Goal: Task Accomplishment & Management: Use online tool/utility

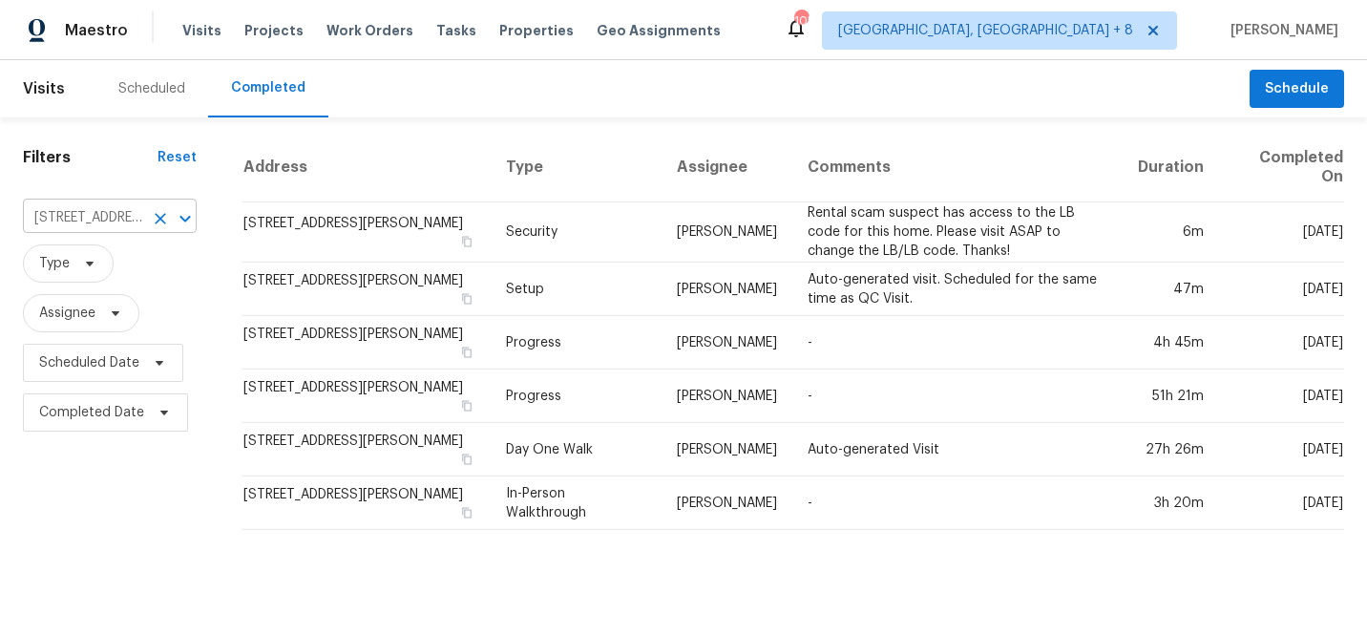
click at [100, 222] on input "[STREET_ADDRESS][PERSON_NAME]" at bounding box center [83, 218] width 120 height 30
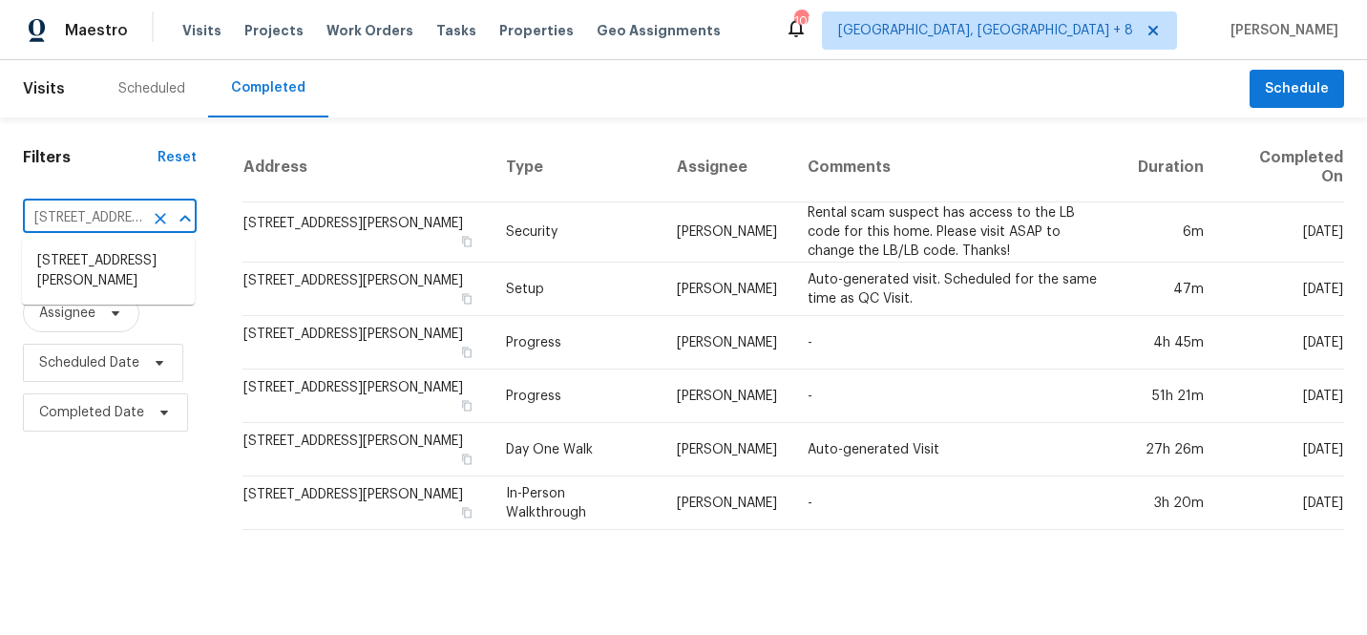
paste input "3972 Bannen Trail"
type input "[STREET_ADDRESS][PERSON_NAME]"
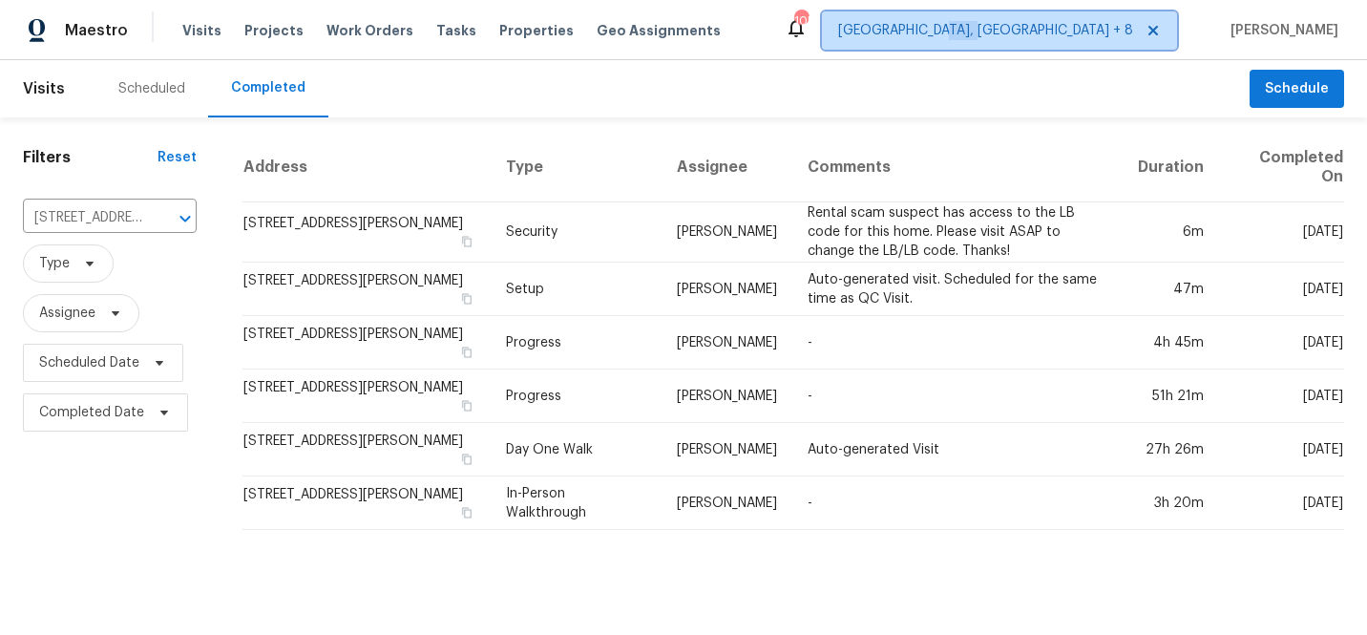
drag, startPoint x: 1107, startPoint y: 38, endPoint x: 1104, endPoint y: 56, distance: 18.4
click at [1107, 37] on span "[GEOGRAPHIC_DATA], [GEOGRAPHIC_DATA] + 8" at bounding box center [999, 30] width 355 height 38
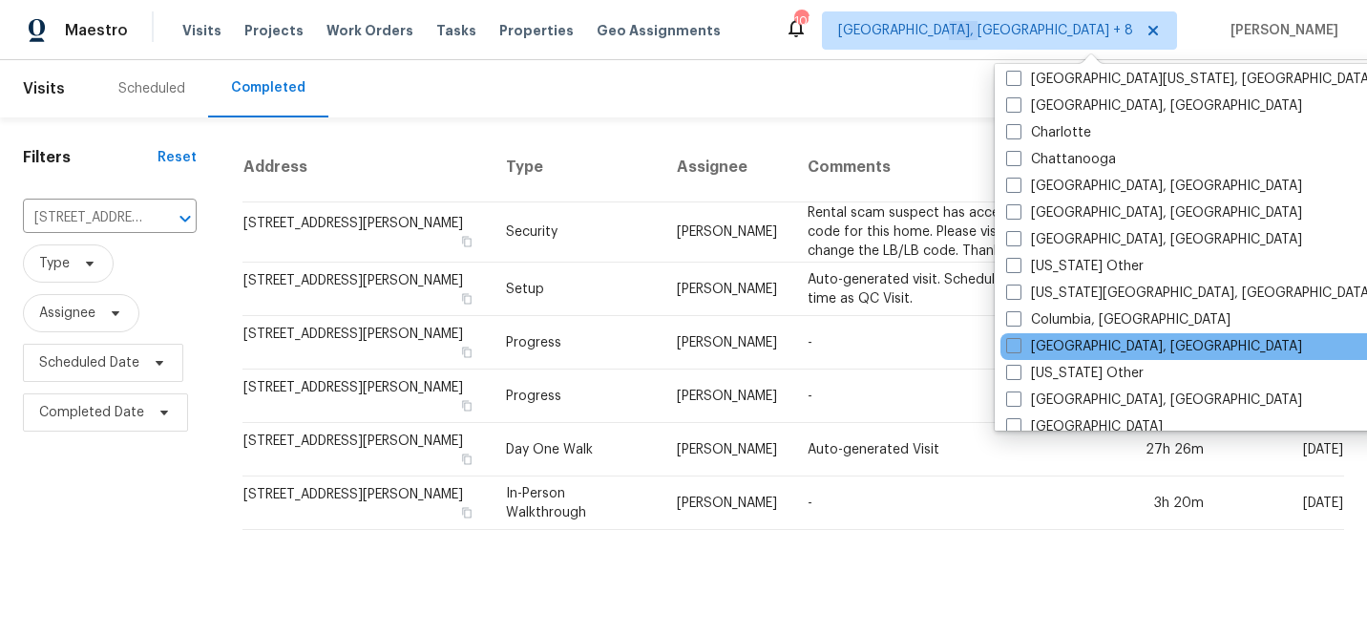
scroll to position [518, 0]
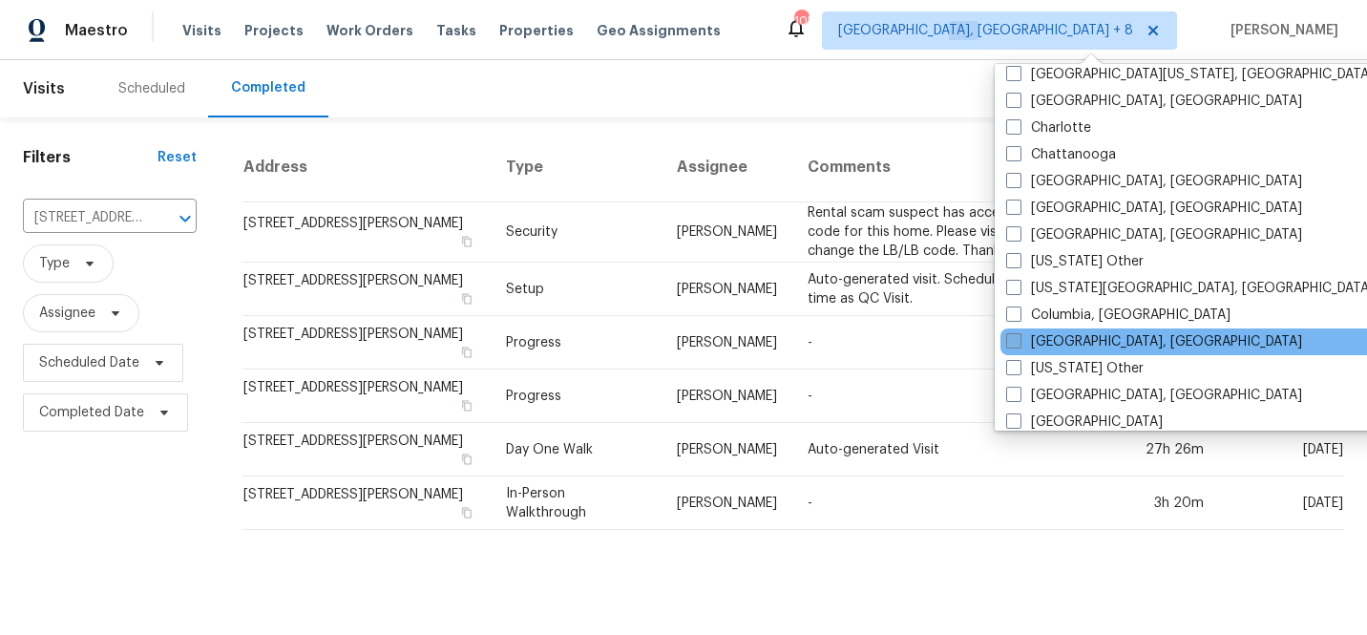
click at [1015, 343] on span at bounding box center [1013, 340] width 15 height 15
click at [1015, 343] on input "[GEOGRAPHIC_DATA], [GEOGRAPHIC_DATA]" at bounding box center [1012, 338] width 12 height 12
checkbox input "true"
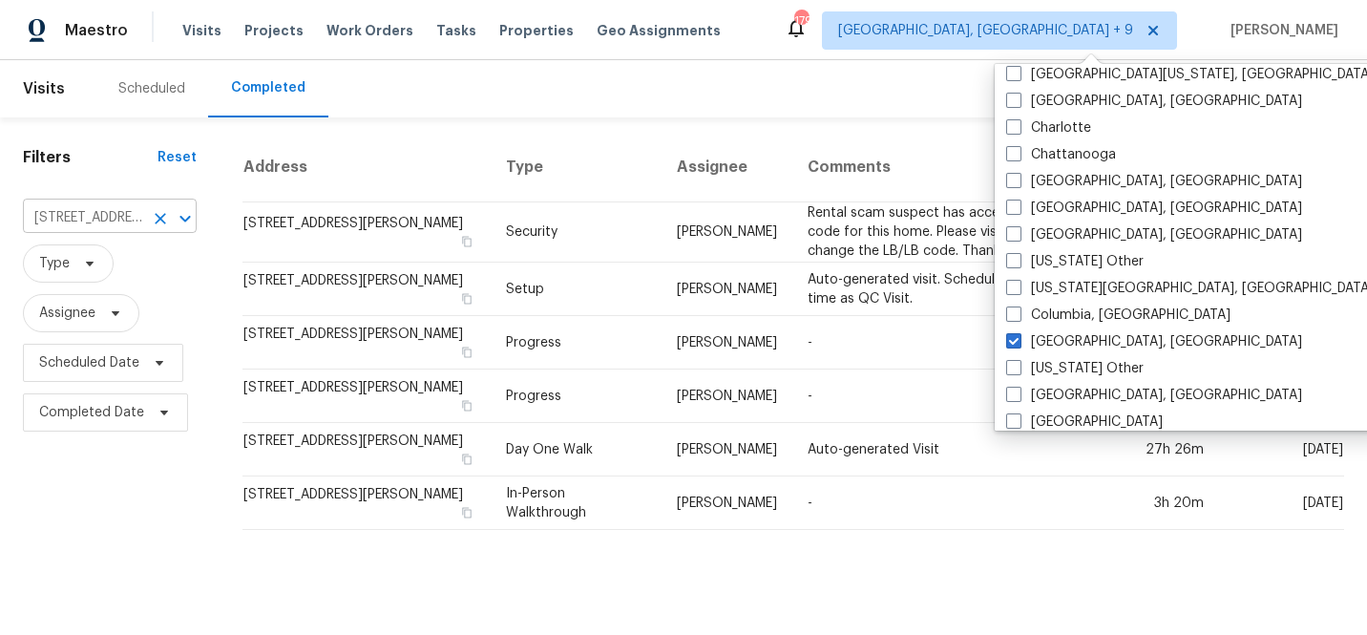
click at [122, 212] on input "[STREET_ADDRESS][PERSON_NAME]" at bounding box center [83, 218] width 120 height 30
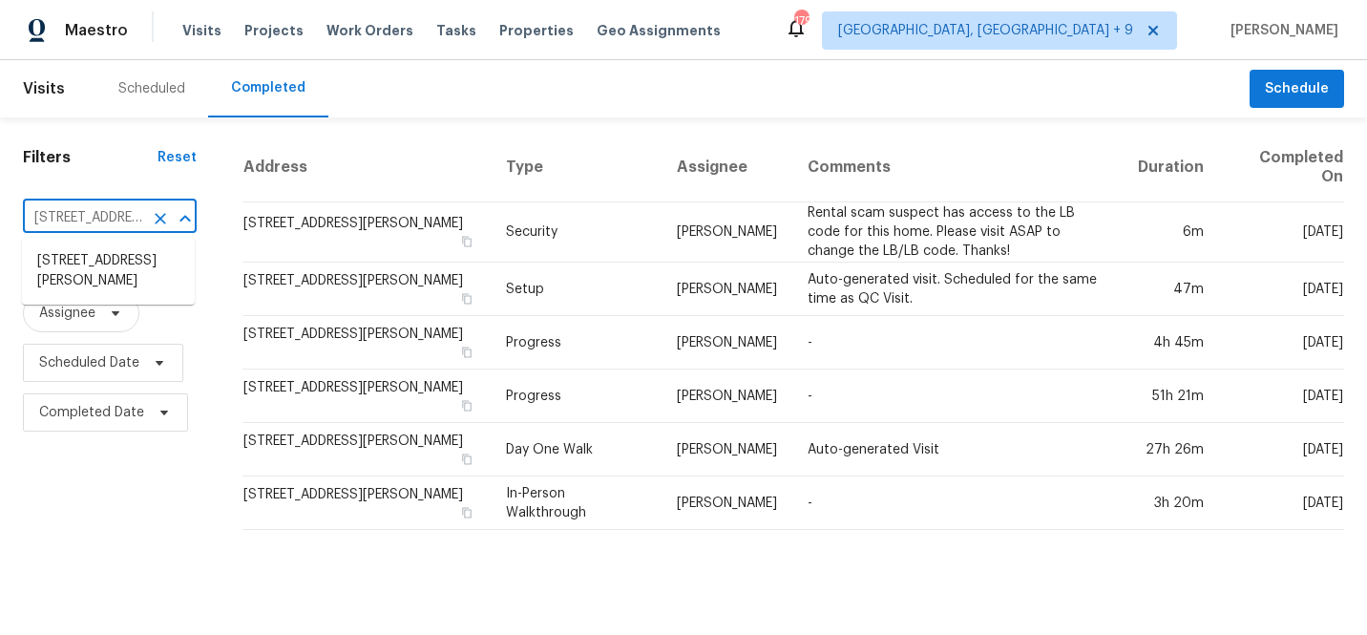
paste input "3972 Bannen Trail"
type input "3972 Bannen Trail"
click at [115, 268] on li "[STREET_ADDRESS]" at bounding box center [108, 261] width 173 height 32
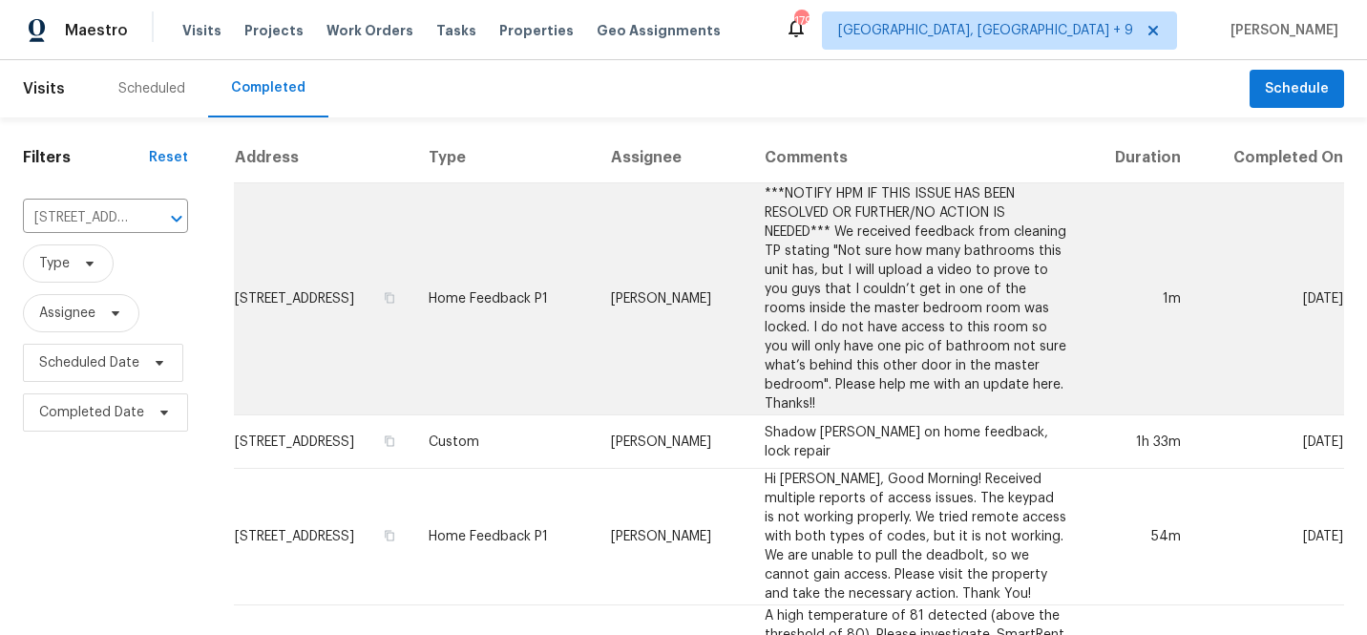
click at [758, 296] on td "***NOTIFY HPM IF THIS ISSUE HAS BEEN RESOLVED OR FURTHER/NO ACTION IS NEEDED***…" at bounding box center [915, 299] width 333 height 232
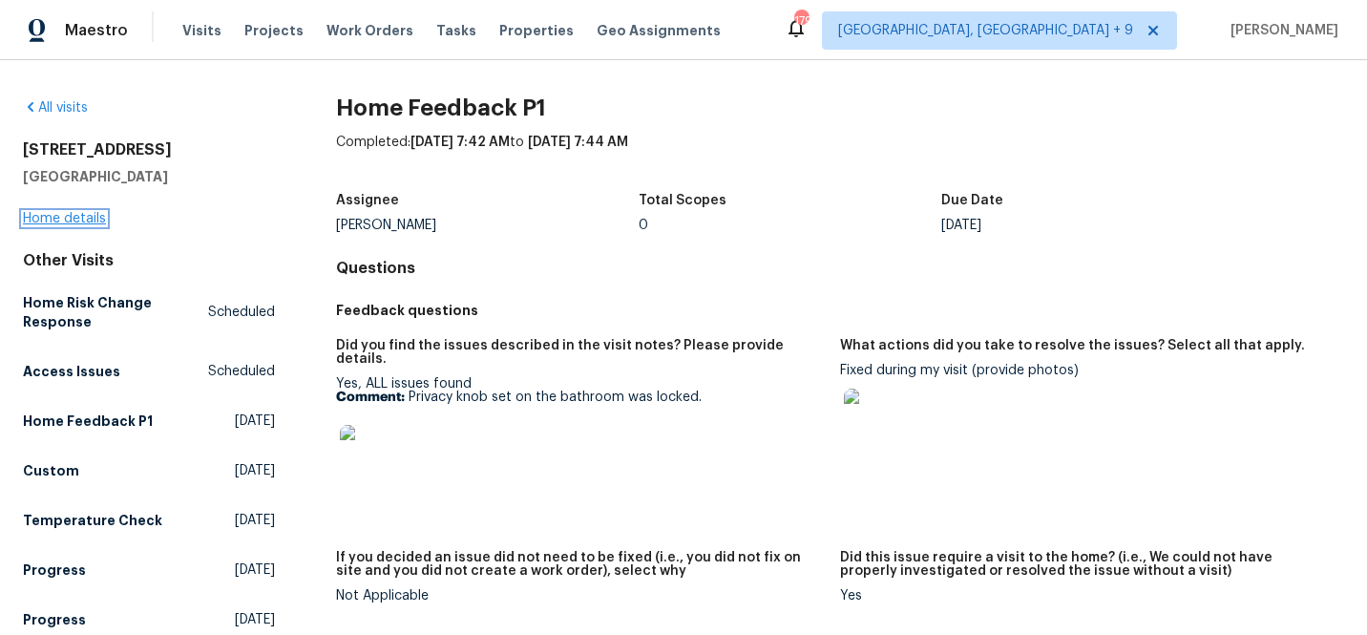
click at [77, 220] on link "Home details" at bounding box center [64, 218] width 83 height 13
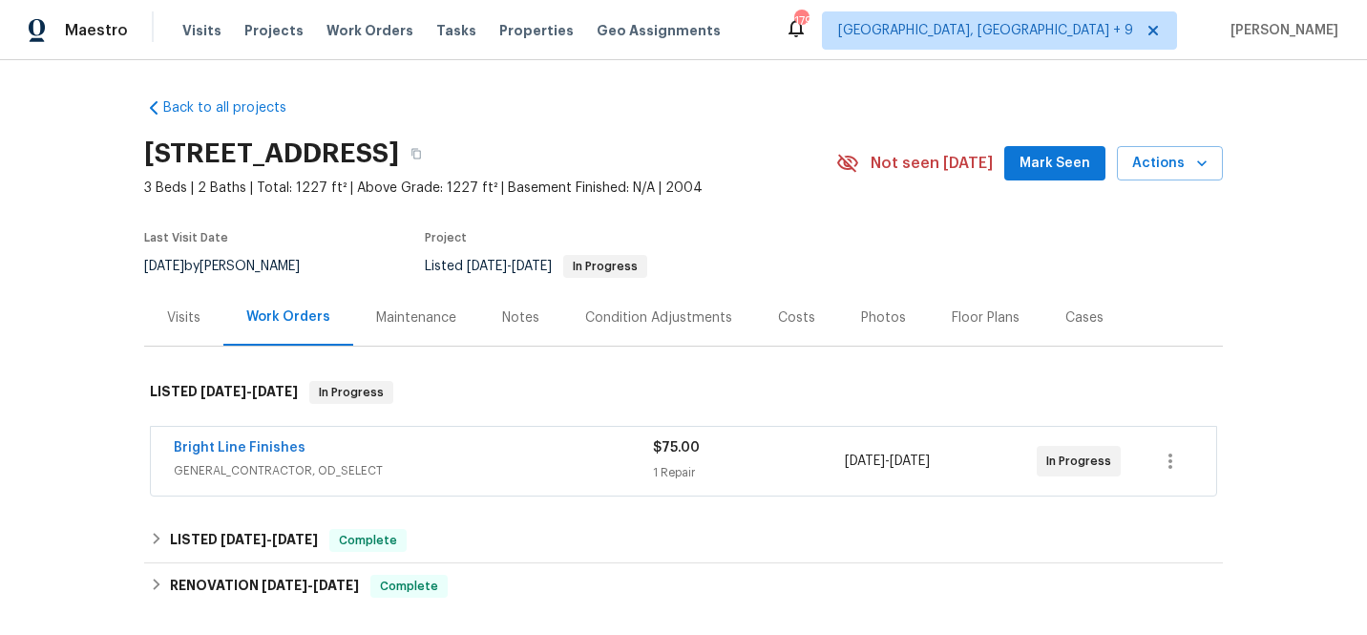
click at [193, 313] on div "Visits" at bounding box center [183, 317] width 79 height 56
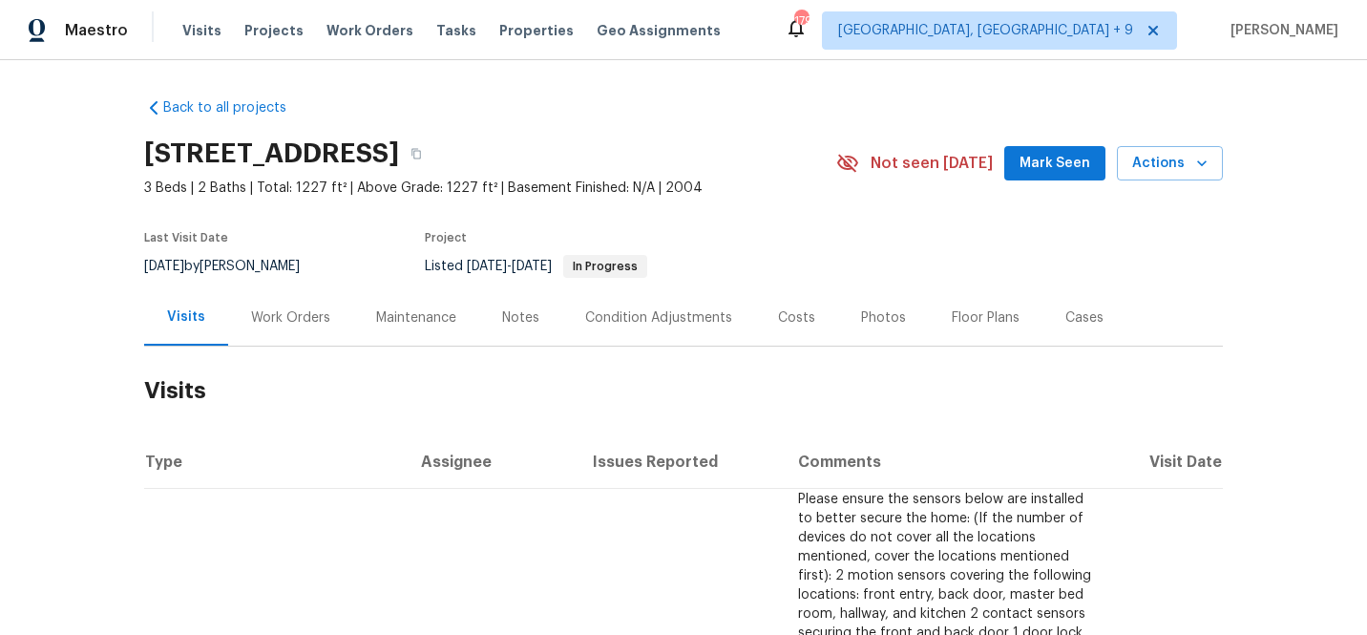
click at [518, 313] on div "Notes" at bounding box center [520, 317] width 37 height 19
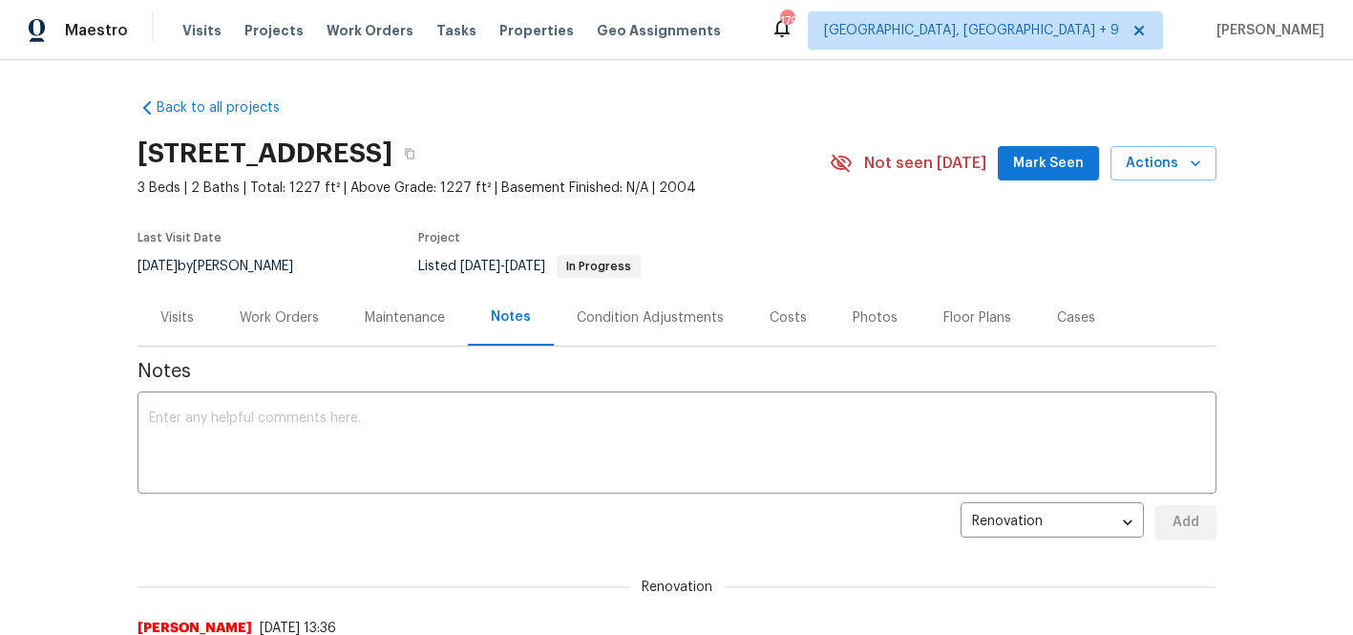
click at [295, 313] on div "Work Orders" at bounding box center [279, 317] width 79 height 19
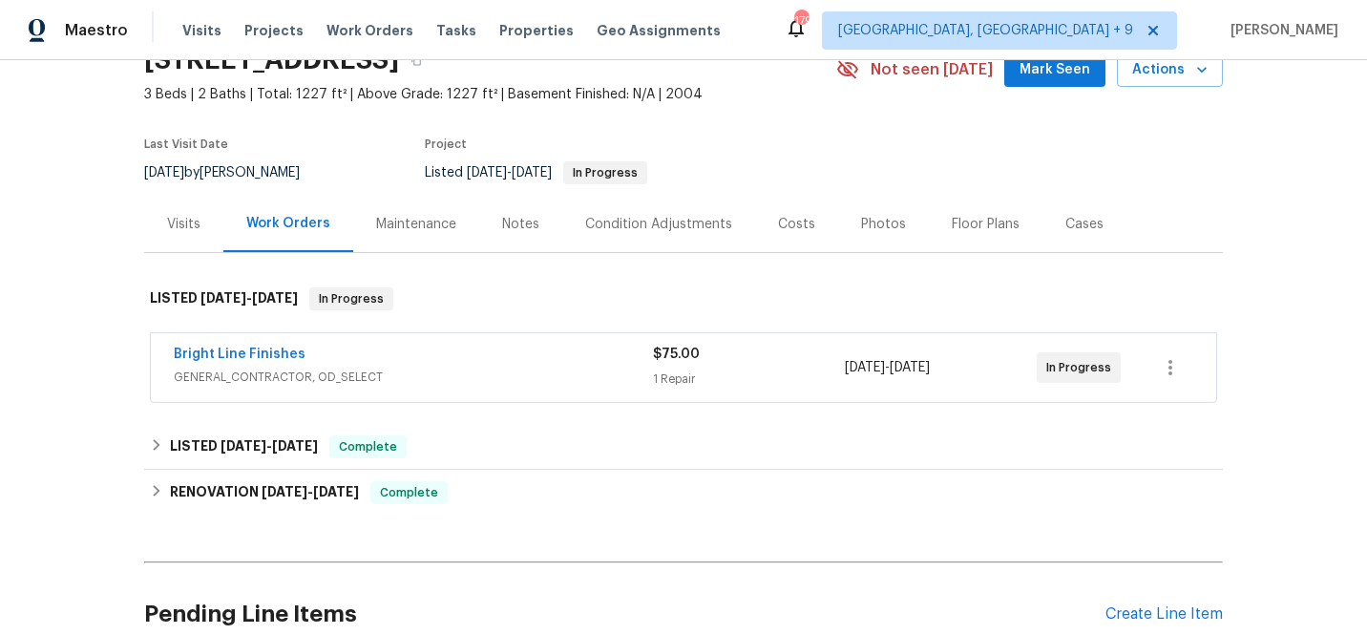
scroll to position [104, 0]
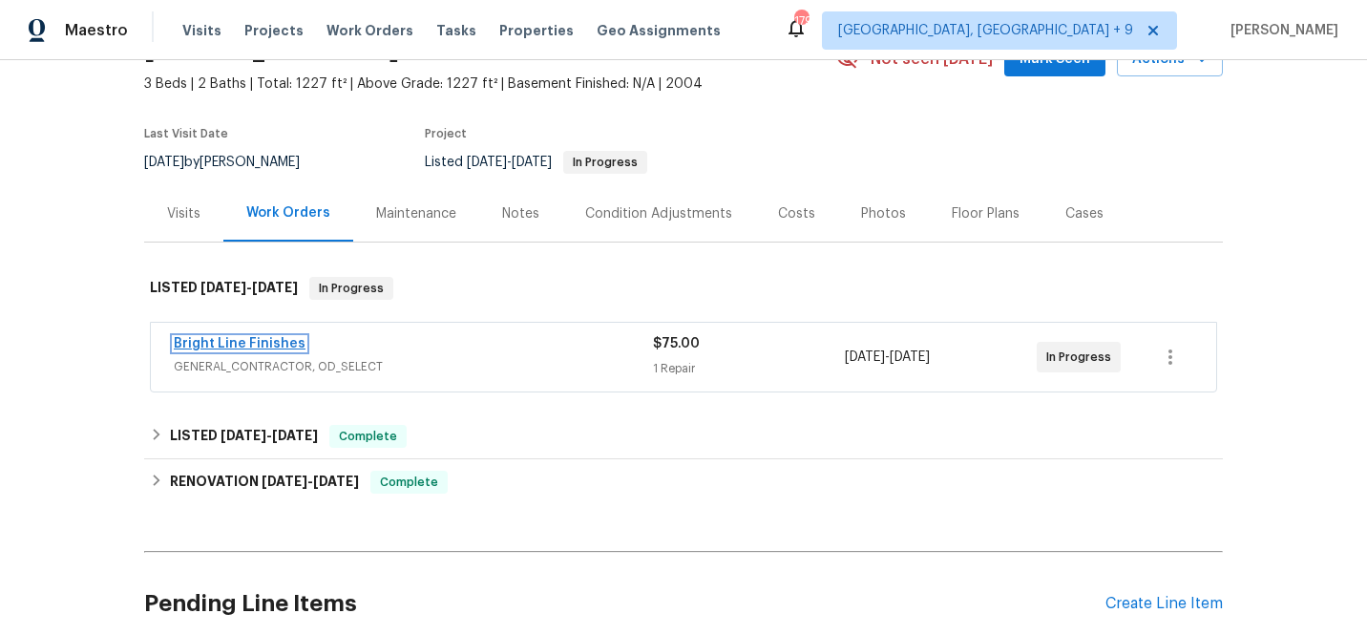
click at [246, 339] on link "Bright Line Finishes" at bounding box center [240, 343] width 132 height 13
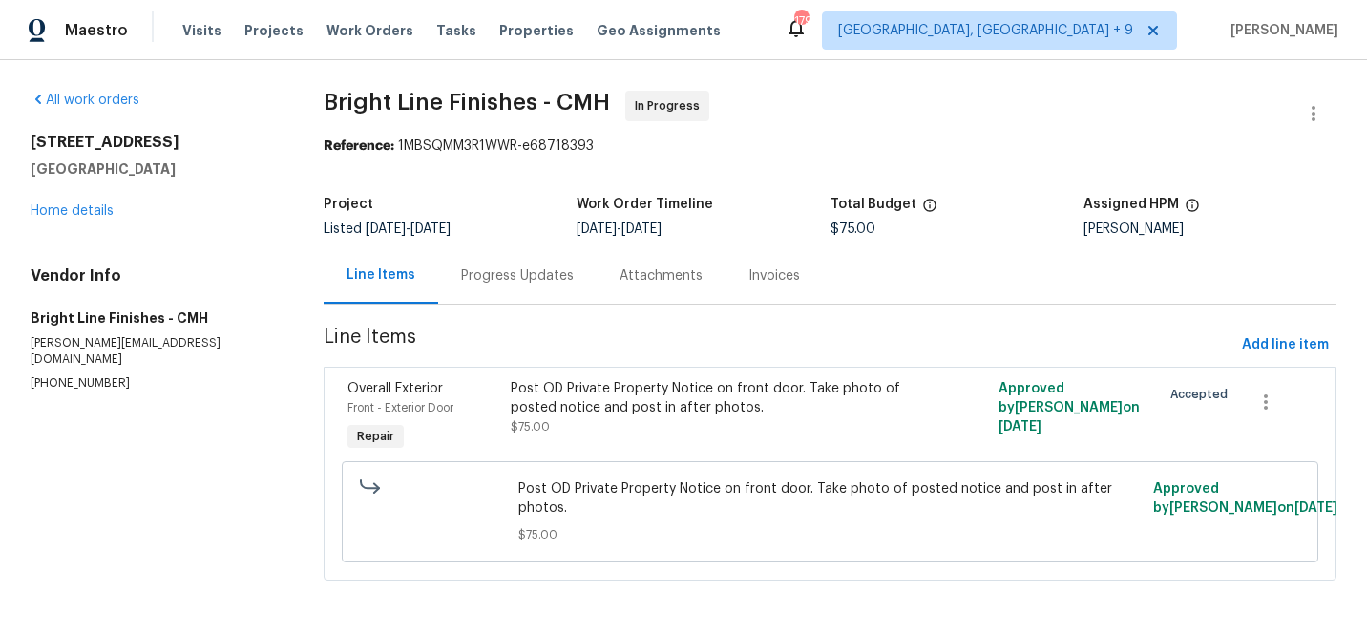
click at [552, 278] on div "Progress Updates" at bounding box center [517, 275] width 113 height 19
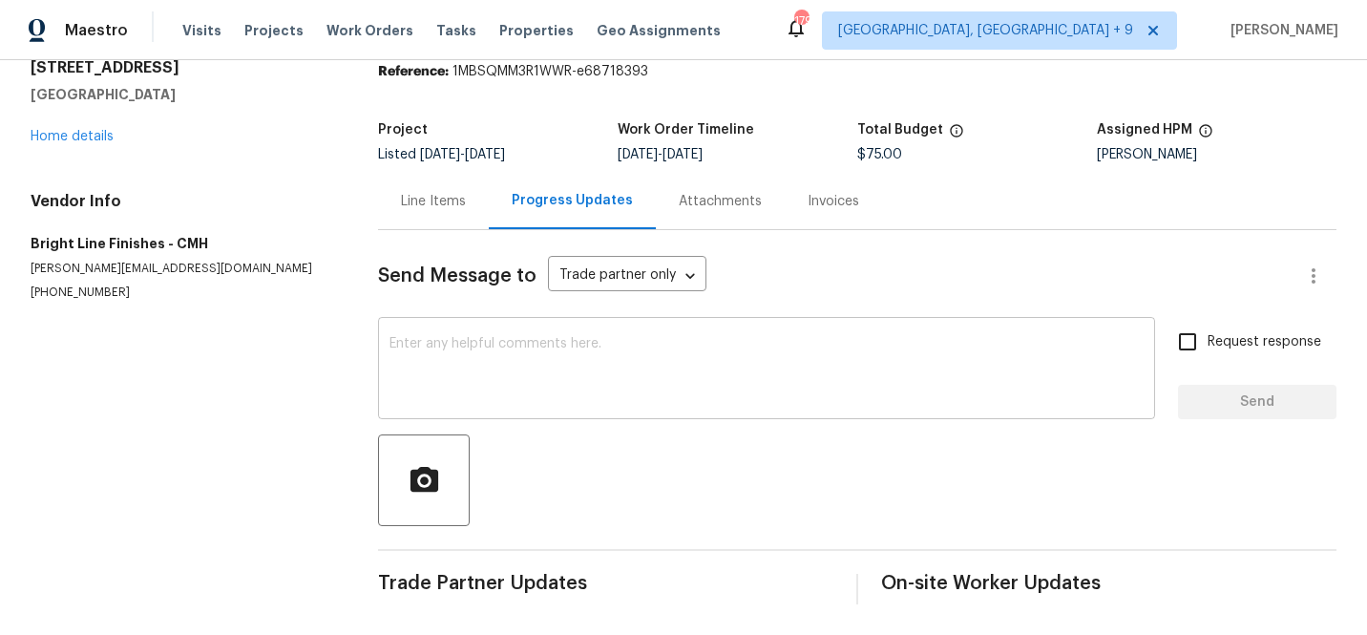
scroll to position [89, 0]
click at [719, 175] on div "Attachments" at bounding box center [720, 201] width 129 height 56
